Goal: Task Accomplishment & Management: Use online tool/utility

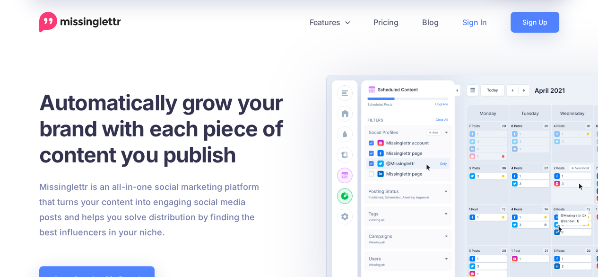
drag, startPoint x: 0, startPoint y: 0, endPoint x: 462, endPoint y: 22, distance: 462.1
click at [462, 22] on link "Sign In" at bounding box center [475, 22] width 48 height 21
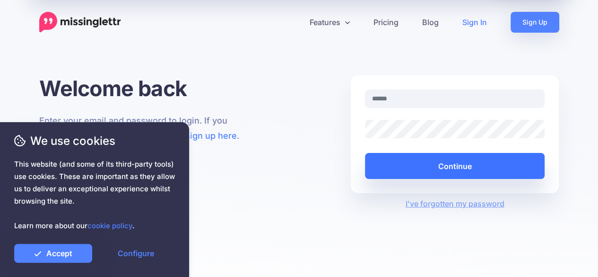
type input "**********"
click at [412, 157] on button "Continue" at bounding box center [455, 166] width 180 height 26
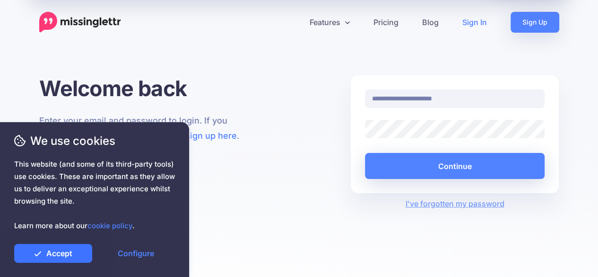
click at [51, 257] on link "Accept" at bounding box center [53, 253] width 78 height 19
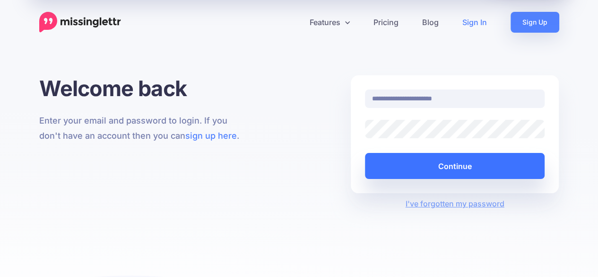
click at [482, 159] on button "Continue" at bounding box center [455, 166] width 180 height 26
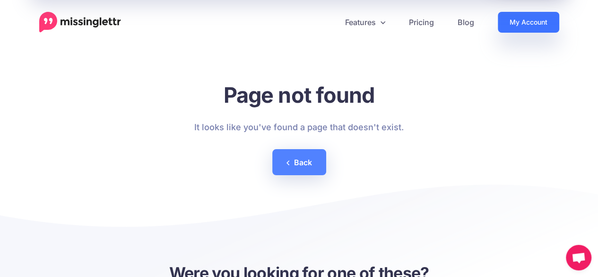
click at [519, 20] on link "My Account" at bounding box center [528, 22] width 61 height 21
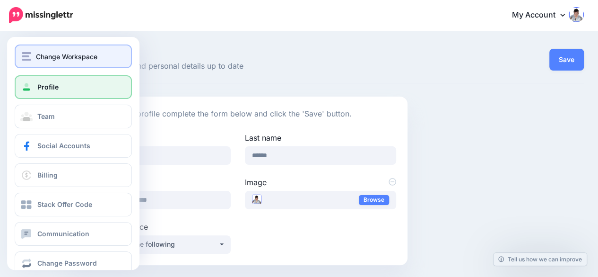
click at [33, 54] on div "Change Workspace" at bounding box center [73, 56] width 103 height 11
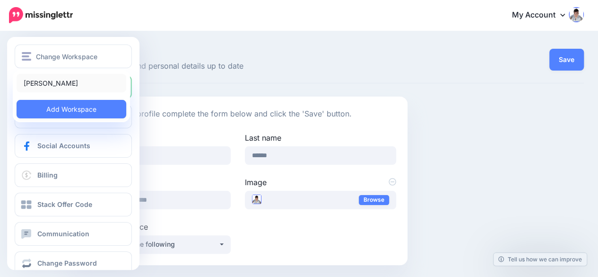
click at [48, 80] on link "[PERSON_NAME]" at bounding box center [72, 83] width 110 height 18
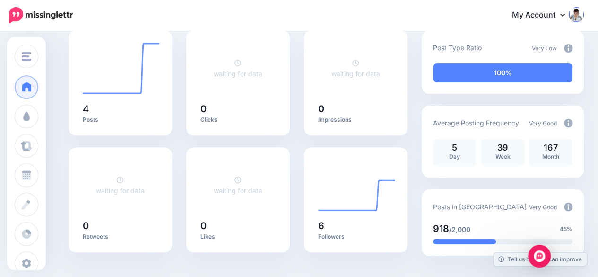
scroll to position [95, 0]
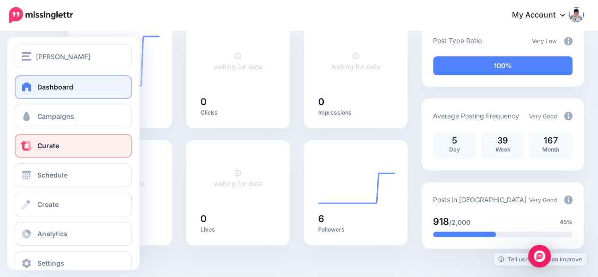
click at [78, 147] on link "Curate" at bounding box center [73, 146] width 117 height 24
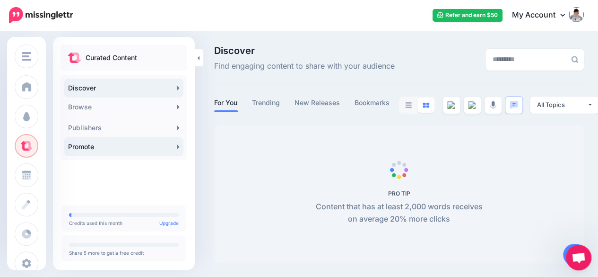
click at [168, 150] on link "Promote" at bounding box center [123, 146] width 119 height 19
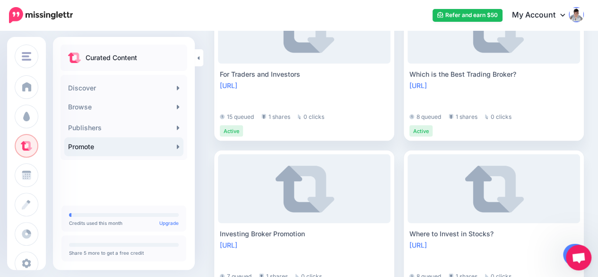
scroll to position [899, 0]
